Goal: Information Seeking & Learning: Learn about a topic

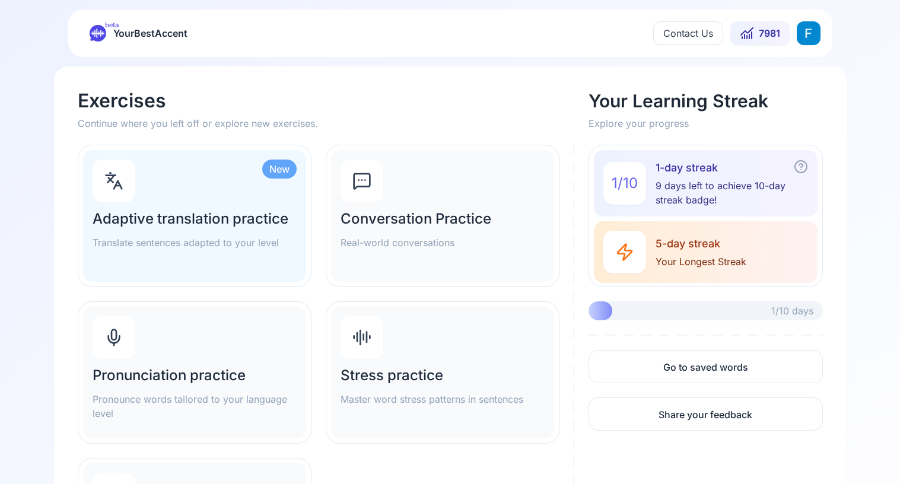
click at [230, 311] on div "Pronunciation practice Pronounce words tailored to your language level" at bounding box center [194, 373] width 223 height 132
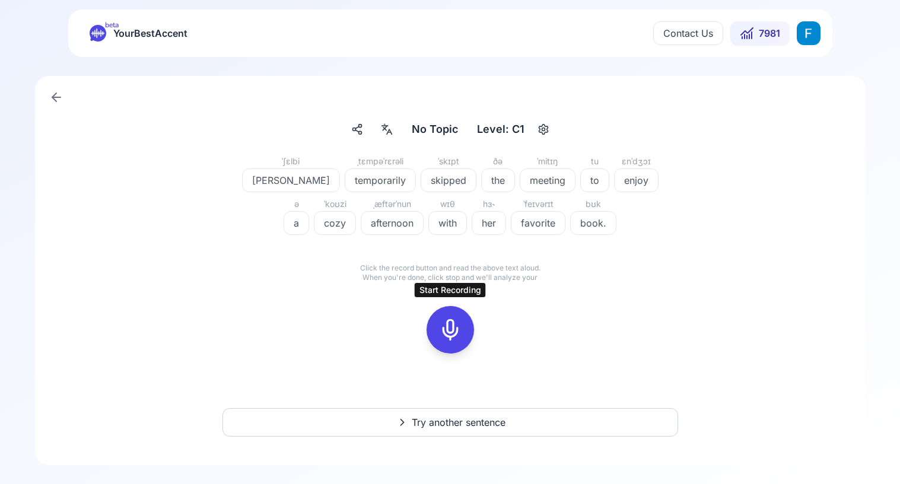
click at [452, 343] on div at bounding box center [450, 329] width 28 height 47
click at [507, 308] on icon at bounding box center [504, 307] width 12 height 12
click at [451, 323] on icon at bounding box center [450, 330] width 24 height 24
click at [466, 321] on button at bounding box center [449, 329] width 47 height 47
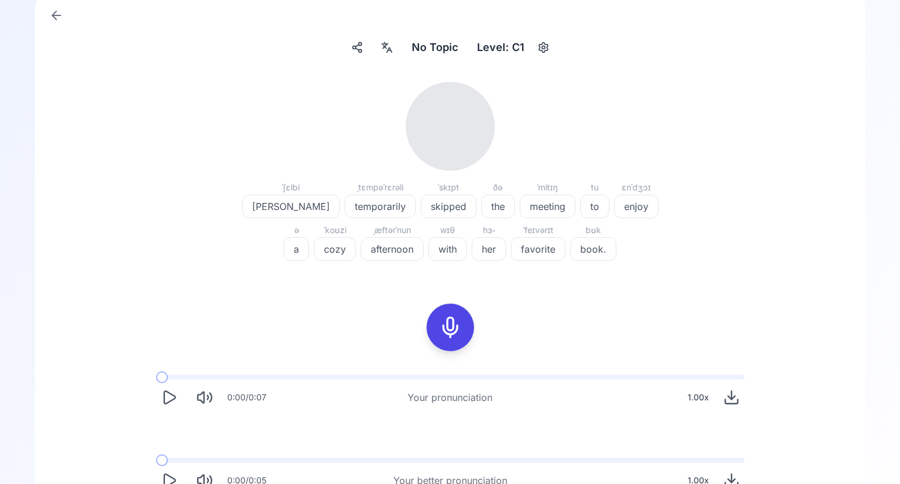
scroll to position [100, 0]
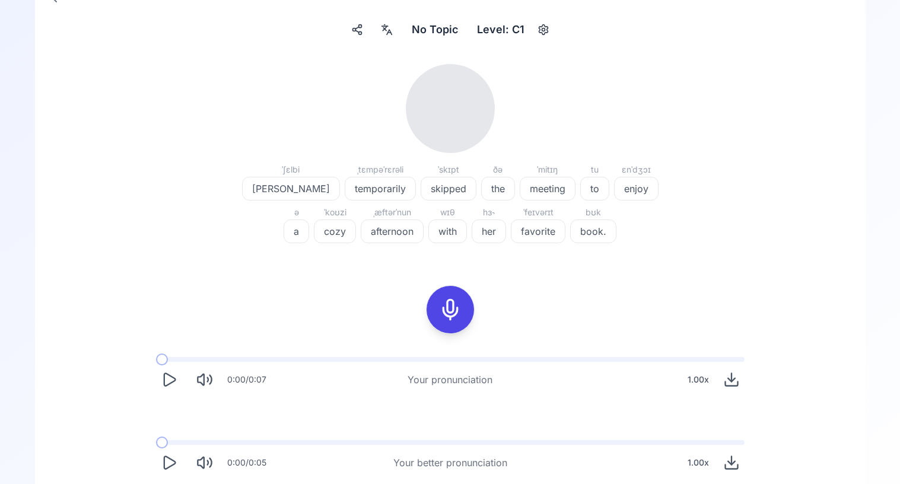
click at [176, 379] on icon "Play" at bounding box center [169, 379] width 17 height 17
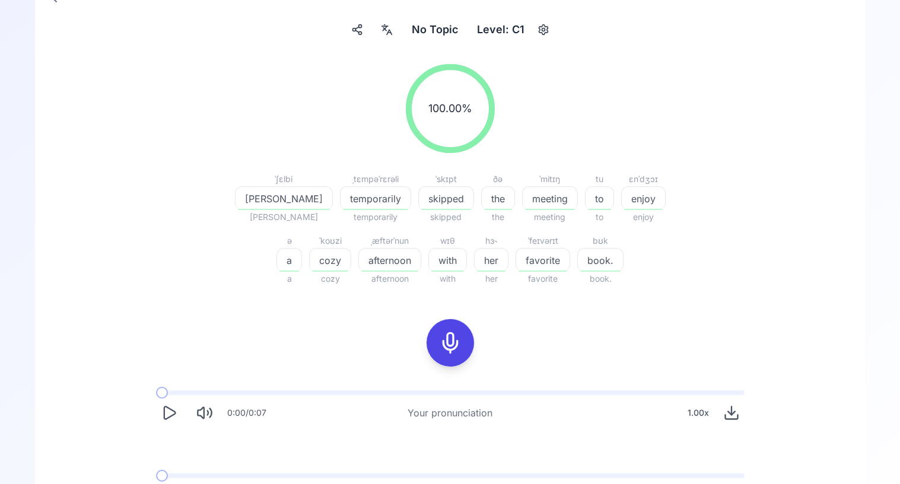
click at [174, 412] on icon "Play" at bounding box center [169, 412] width 11 height 12
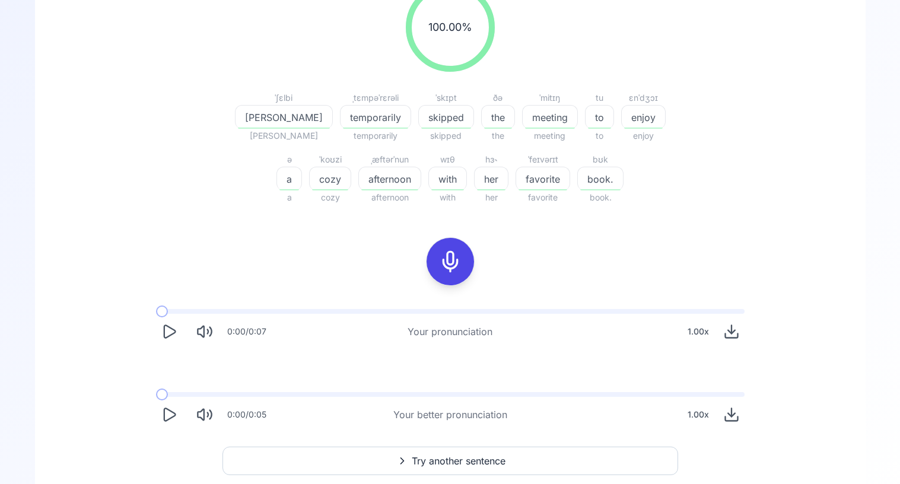
scroll to position [199, 0]
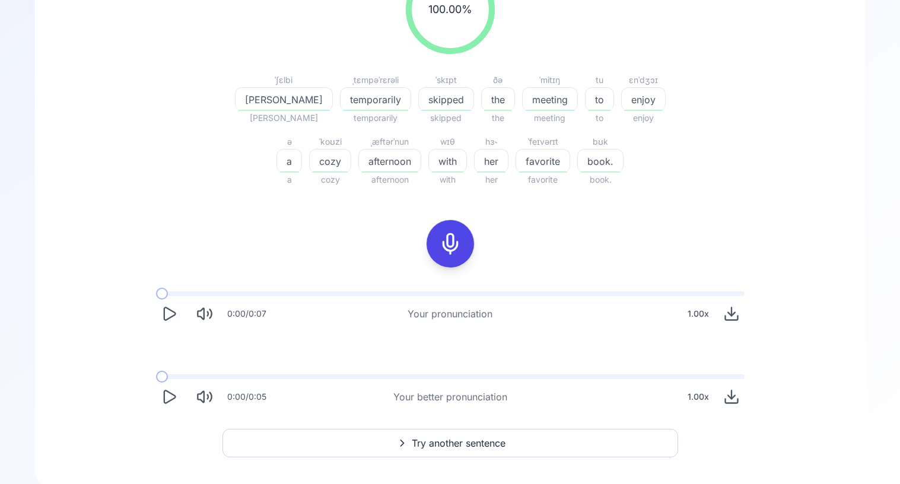
click at [174, 405] on button "Play" at bounding box center [169, 397] width 26 height 26
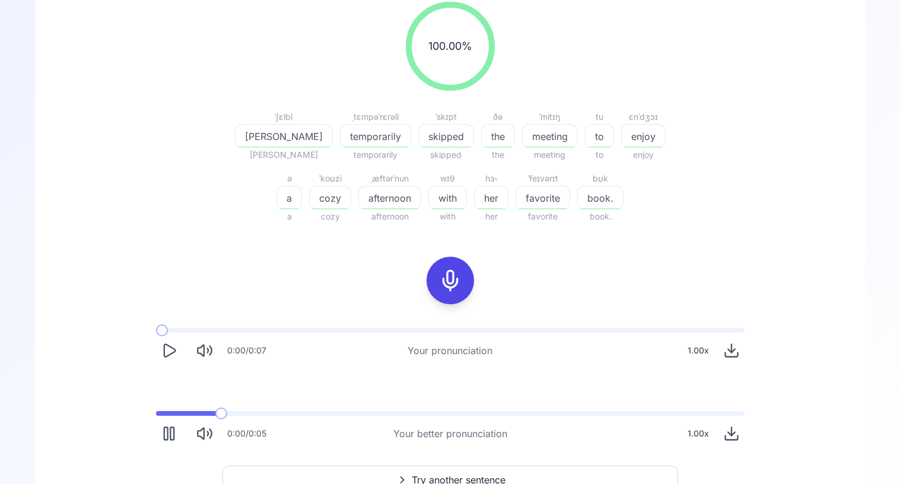
scroll to position [161, 0]
click at [171, 437] on icon "Pause" at bounding box center [169, 434] width 17 height 17
click at [156, 415] on span at bounding box center [162, 414] width 12 height 5
click at [167, 442] on icon "Play" at bounding box center [169, 434] width 17 height 17
click at [172, 354] on icon "Play" at bounding box center [169, 351] width 11 height 12
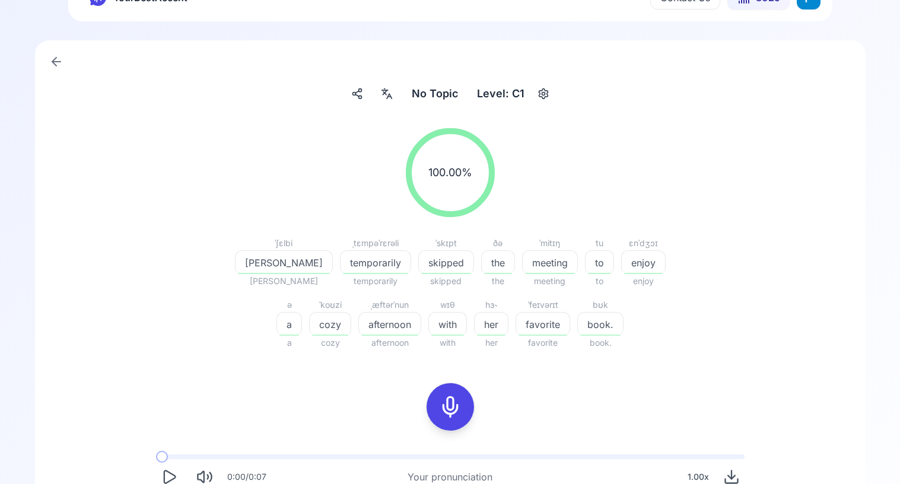
scroll to position [0, 0]
